Goal: Task Accomplishment & Management: Manage account settings

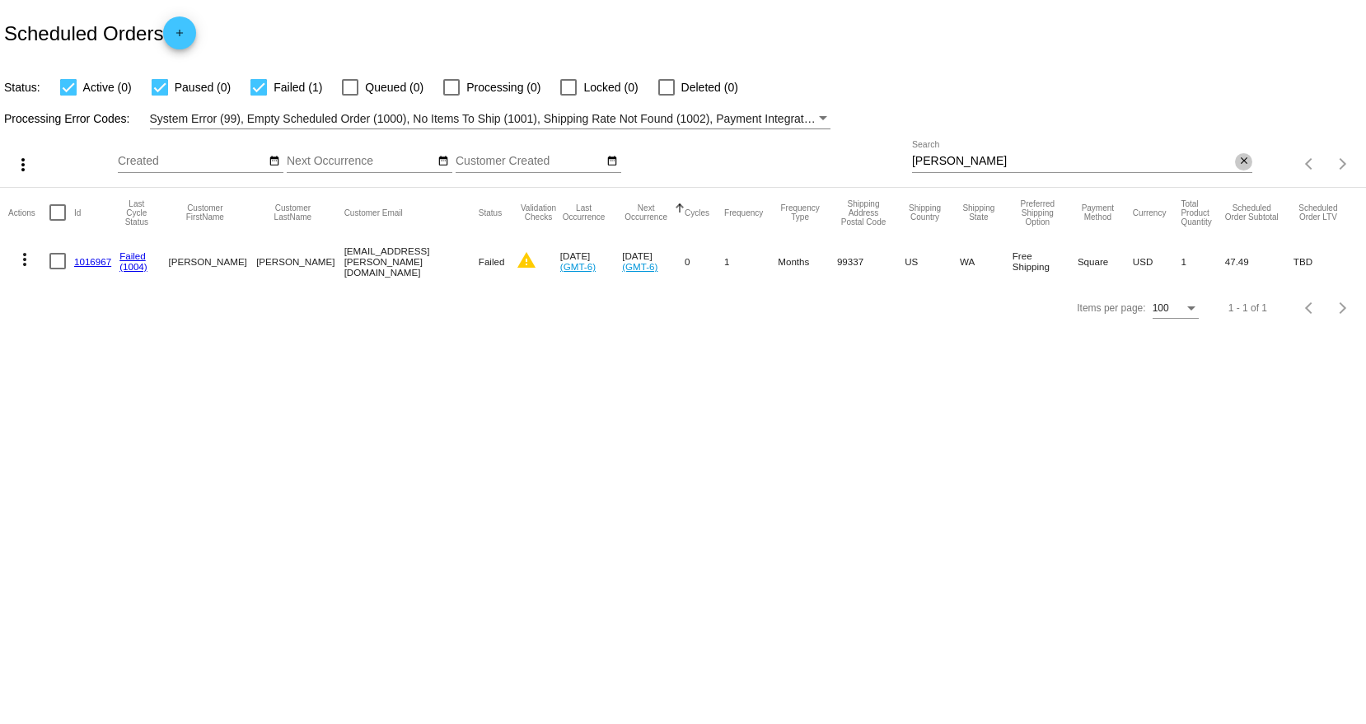
click at [1244, 159] on mat-icon "close" at bounding box center [1244, 161] width 12 height 13
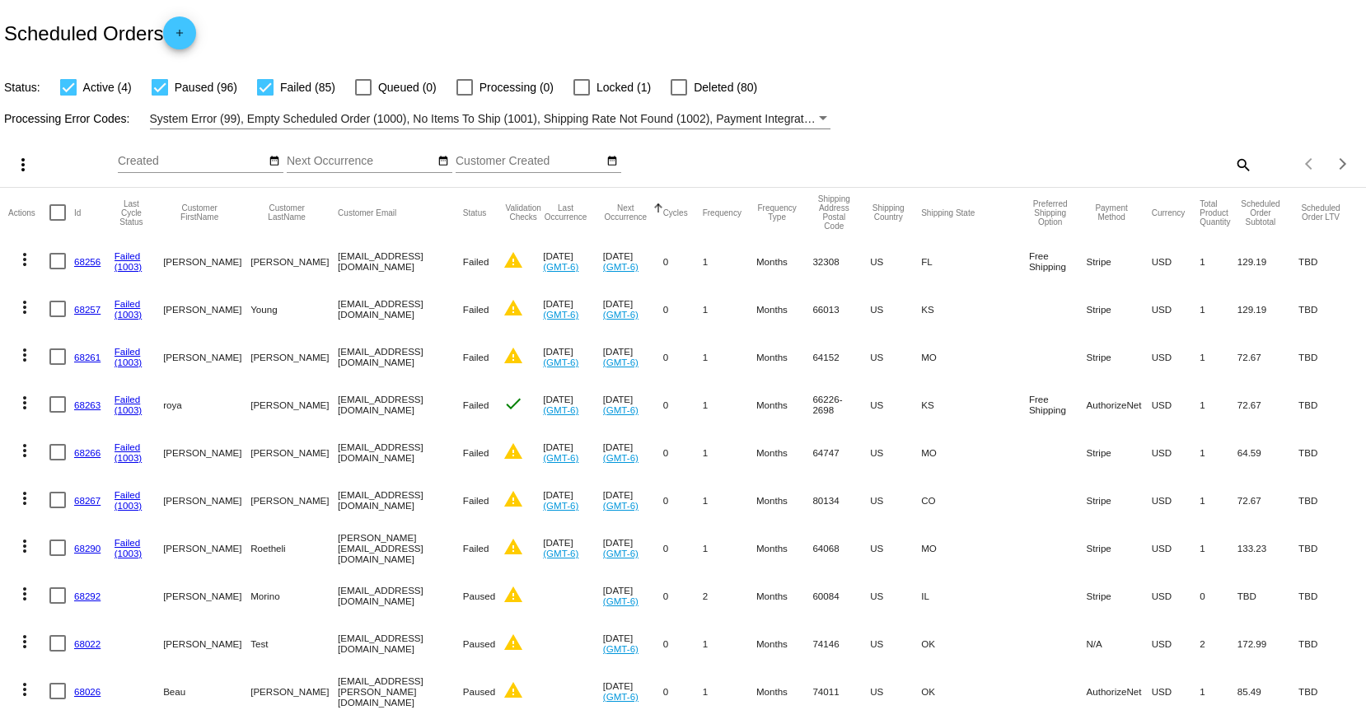
click at [646, 208] on button "Next Occurrence" at bounding box center [625, 212] width 45 height 18
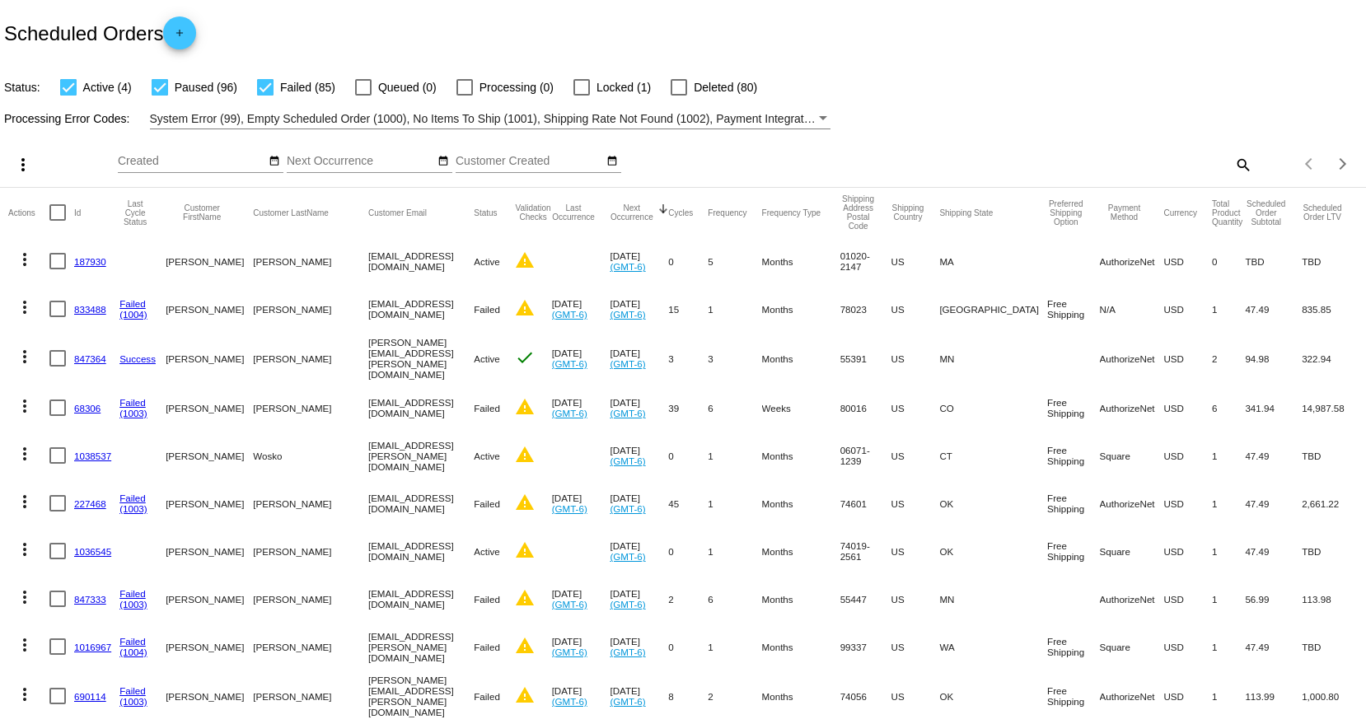
click at [253, 644] on mat-cell "[PERSON_NAME]" at bounding box center [310, 647] width 115 height 48
click at [270, 595] on mat-cell "[PERSON_NAME]" at bounding box center [310, 599] width 115 height 48
click at [1020, 97] on div "Processing Error Codes: System Error (99), Empty Scheduled Order (1000), No Ite…" at bounding box center [683, 113] width 1366 height 32
drag, startPoint x: 409, startPoint y: 588, endPoint x: 311, endPoint y: 592, distance: 98.1
click at [311, 592] on mat-row "more_vert 847333 Failed (1003) [PERSON_NAME] [EMAIL_ADDRESS][DOMAIN_NAME] Faile…" at bounding box center [682, 599] width 1349 height 48
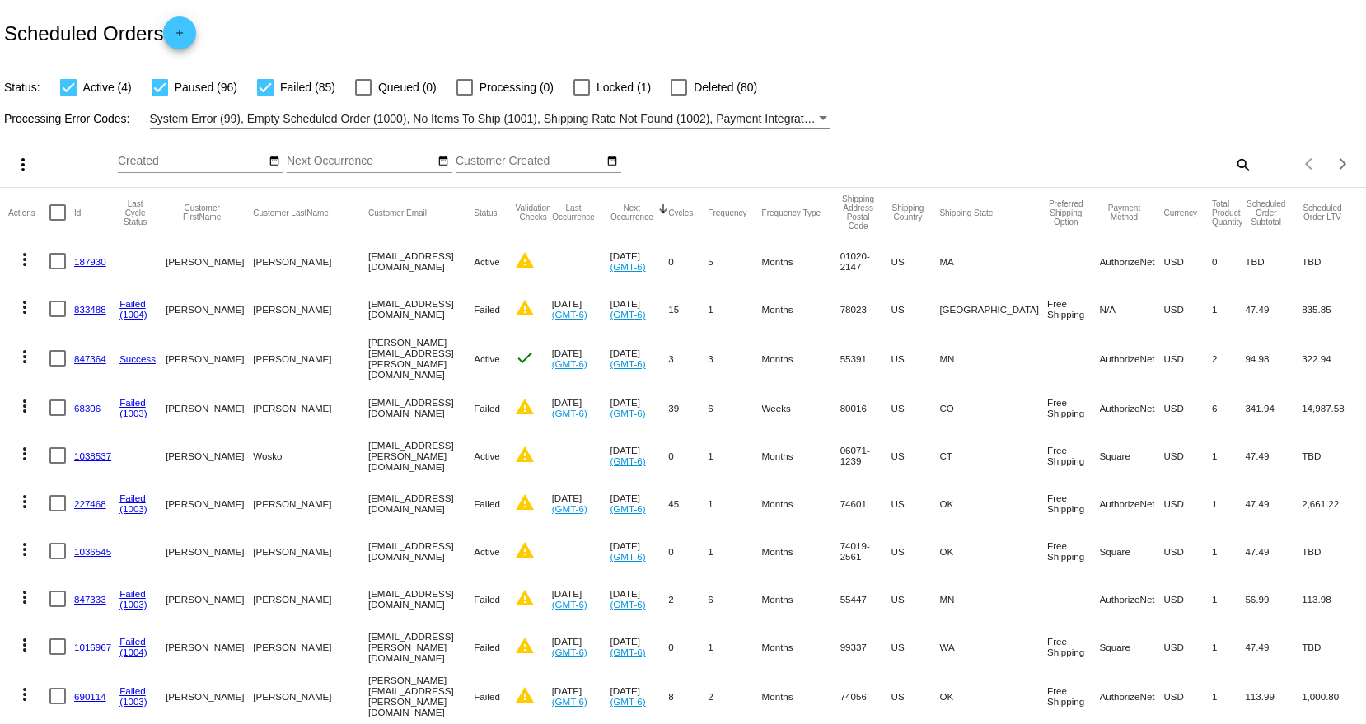
copy mat-row "[EMAIL_ADDRESS][DOMAIN_NAME]"
